Goal: Task Accomplishment & Management: Manage account settings

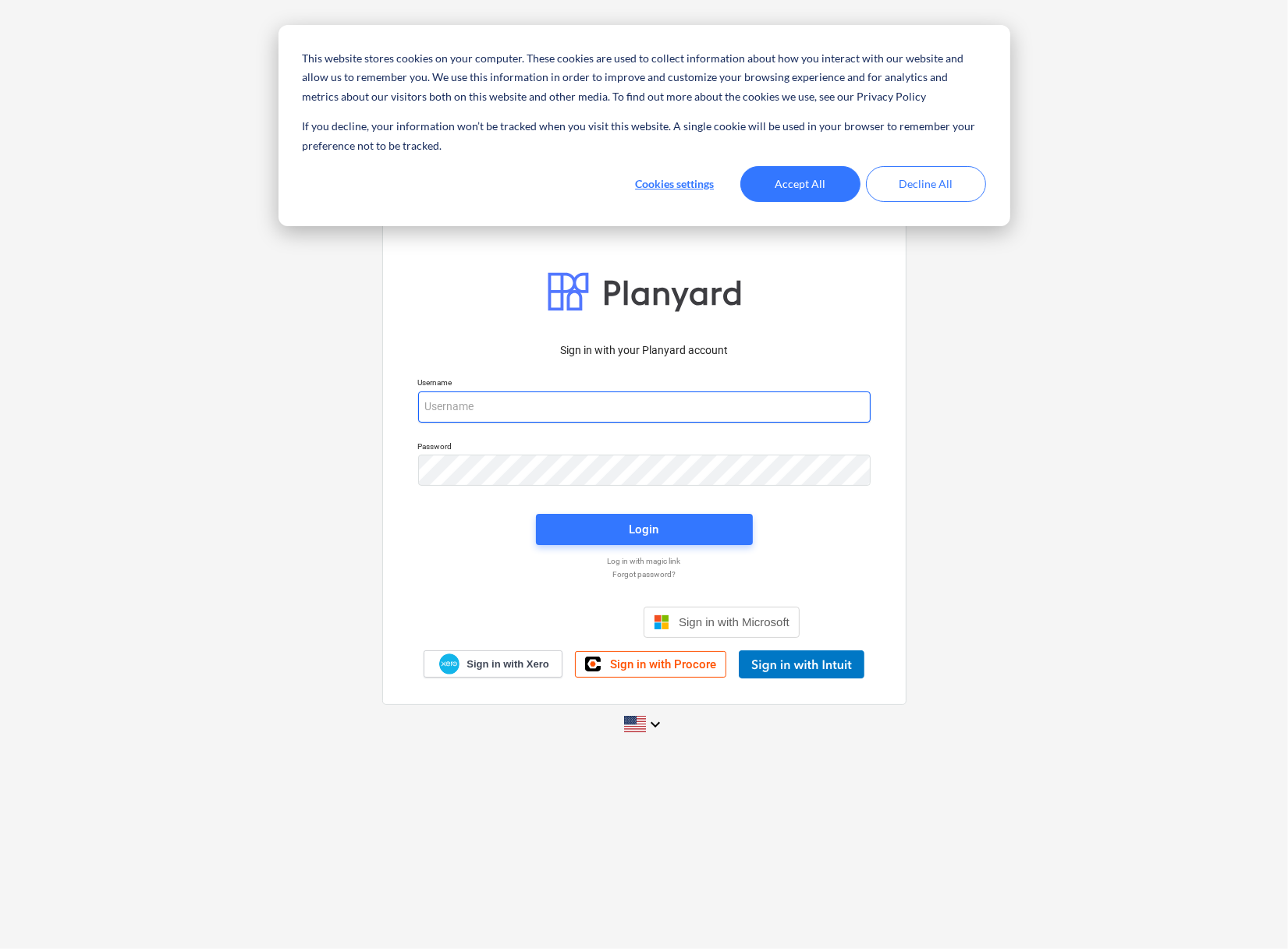
type input "[EMAIL_ADDRESS][DOMAIN_NAME]"
click at [820, 186] on button "Accept All" at bounding box center [800, 184] width 120 height 36
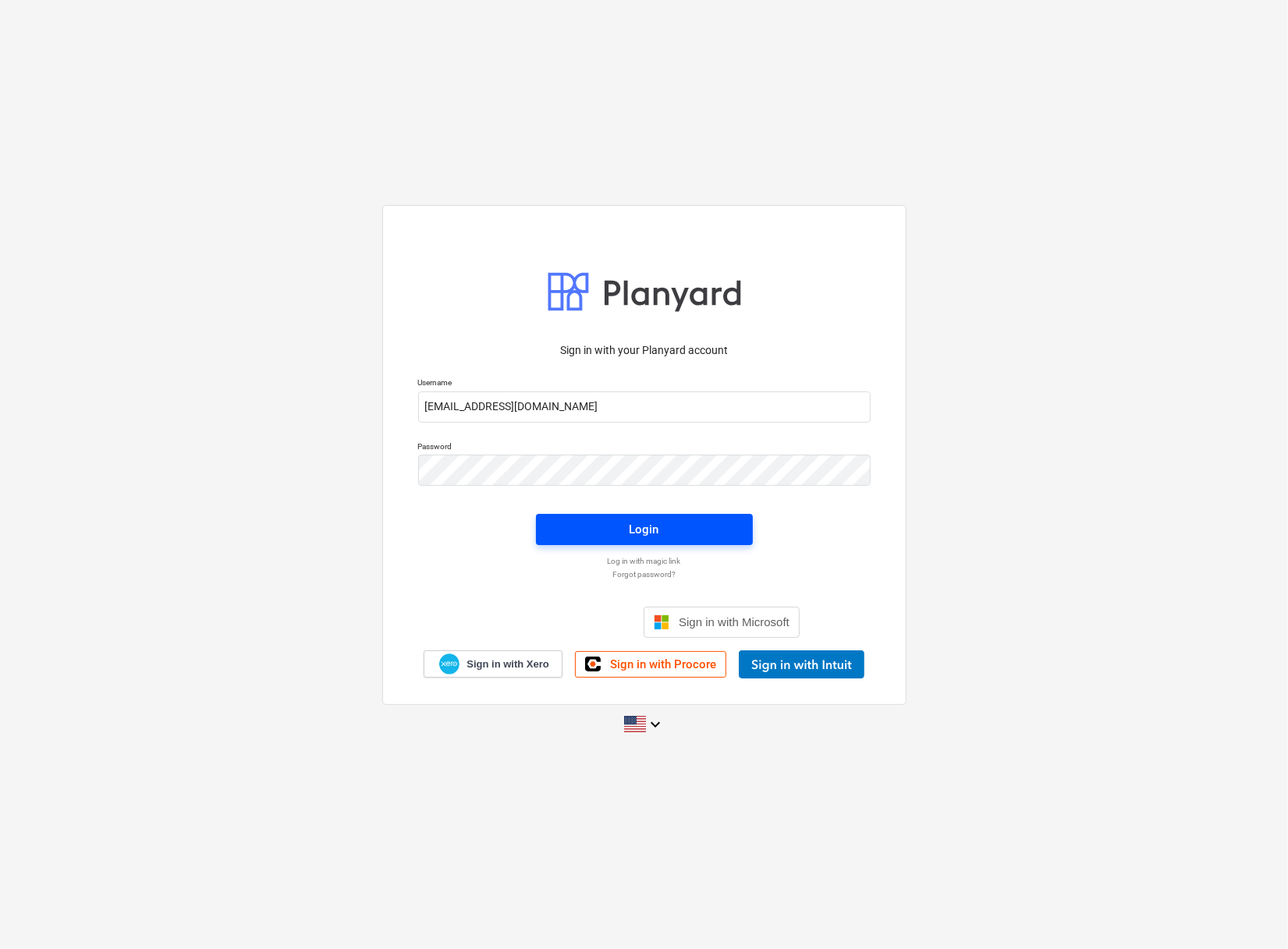
click at [656, 525] on div "Login" at bounding box center [644, 529] width 29 height 21
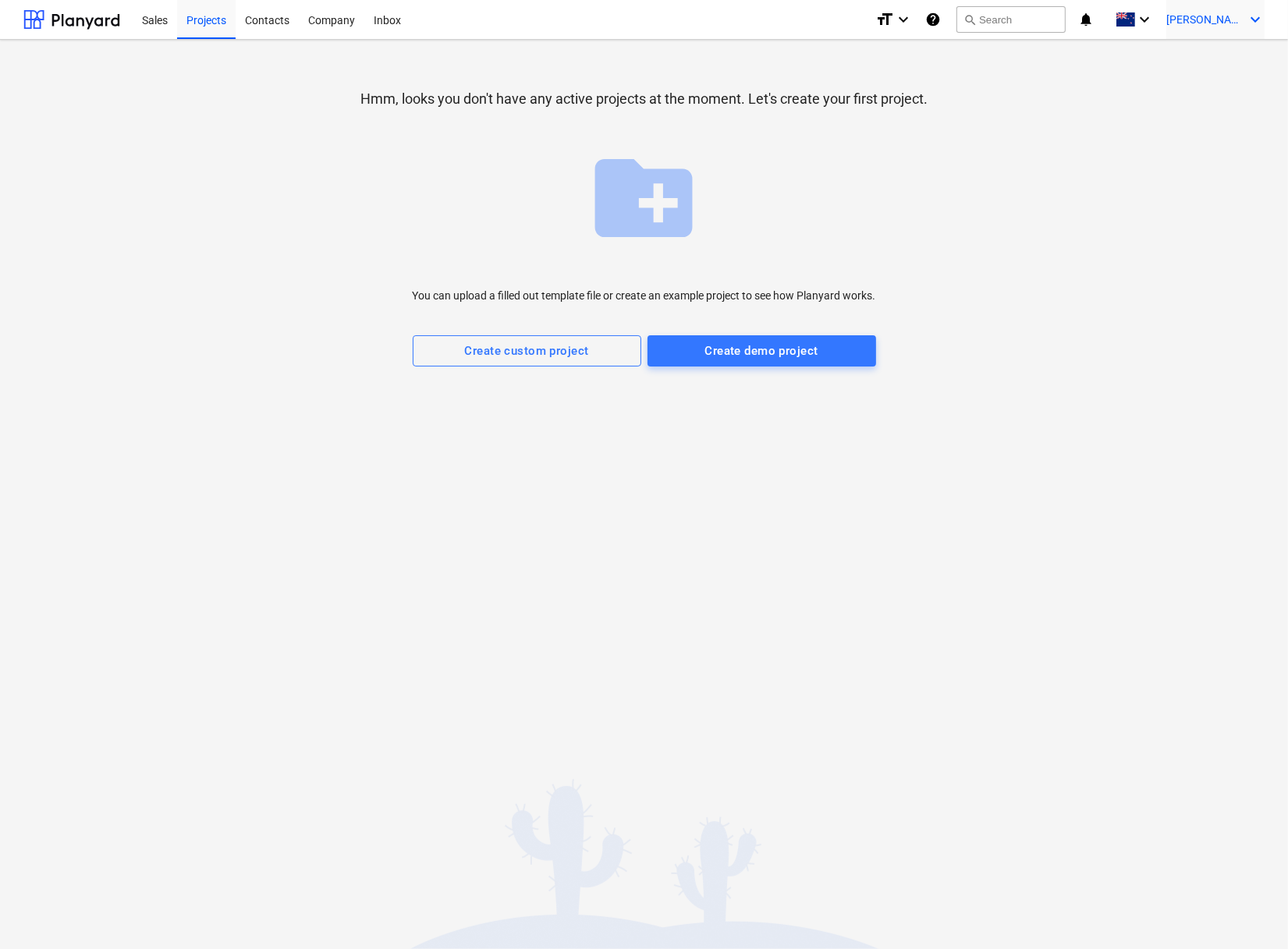
click at [1219, 21] on span "[PERSON_NAME]" at bounding box center [1205, 20] width 78 height 13
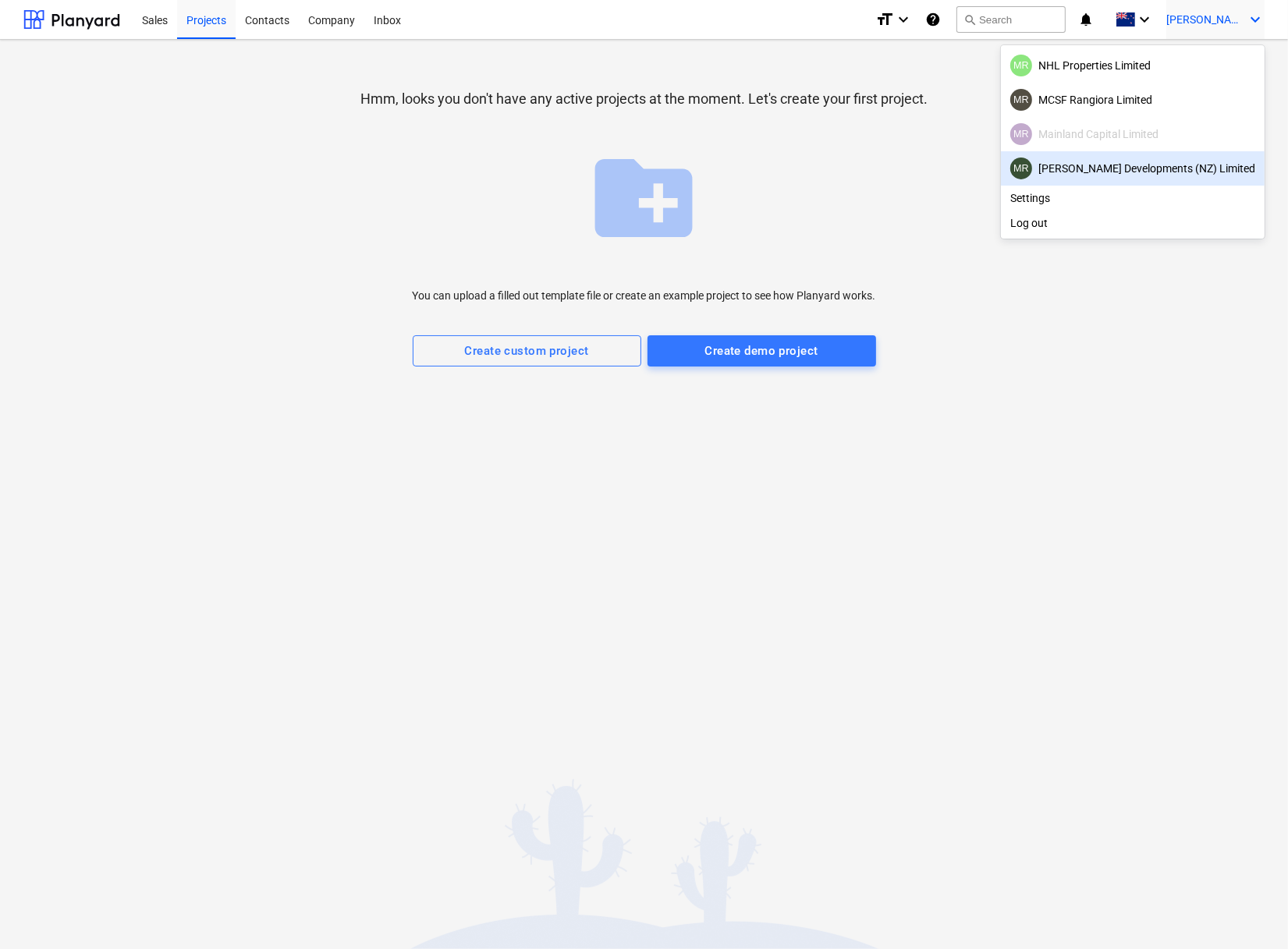
click at [1183, 153] on div "[PERSON_NAME] Developments (NZ) Limited" at bounding box center [1132, 168] width 264 height 34
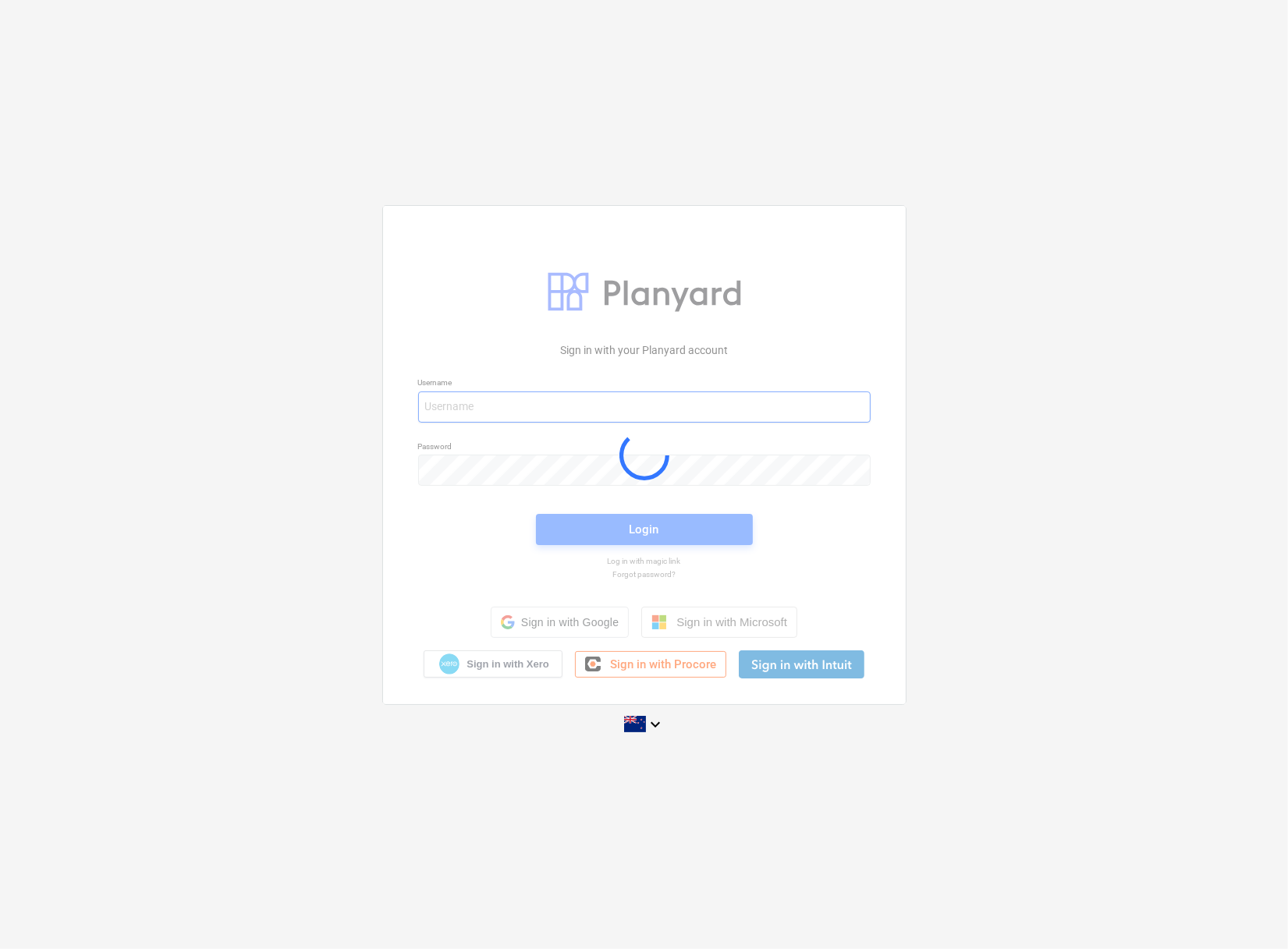
type input "[EMAIL_ADDRESS][DOMAIN_NAME]"
